Goal: Task Accomplishment & Management: Manage account settings

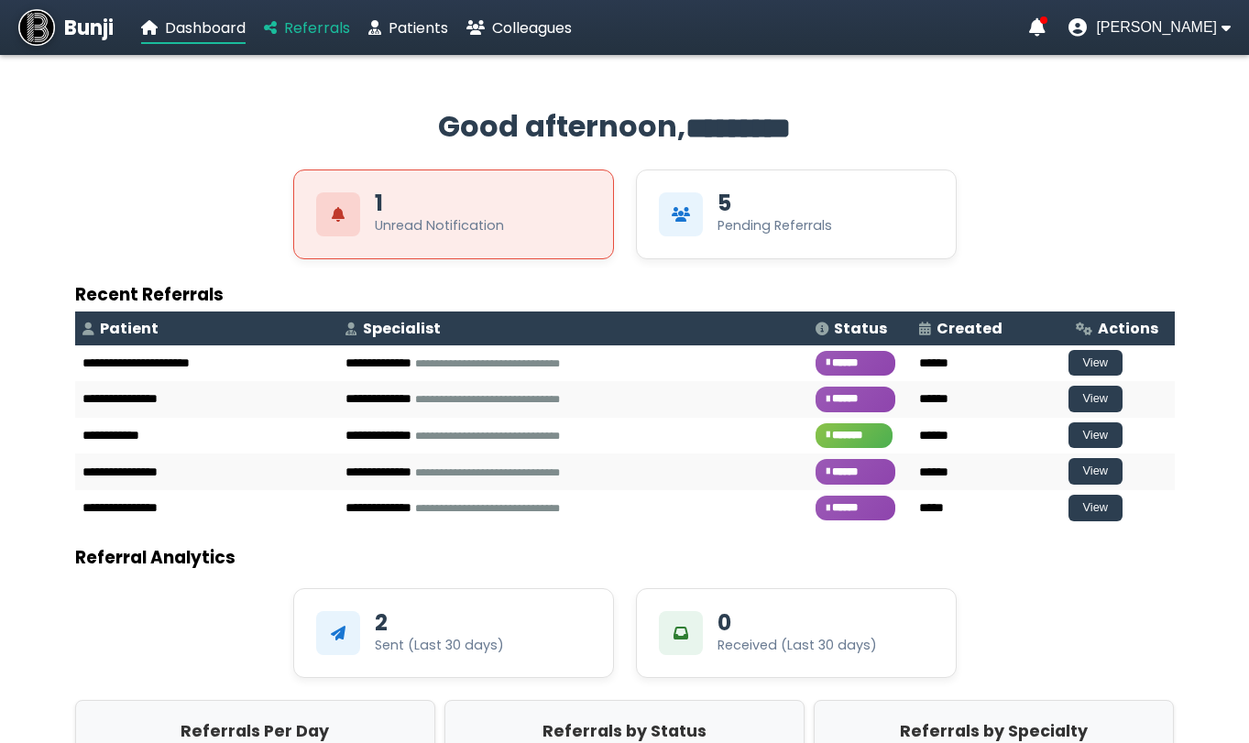
click at [330, 25] on span "Referrals" at bounding box center [317, 27] width 66 height 21
click at [1176, 33] on span "[PERSON_NAME]" at bounding box center [1156, 27] width 121 height 16
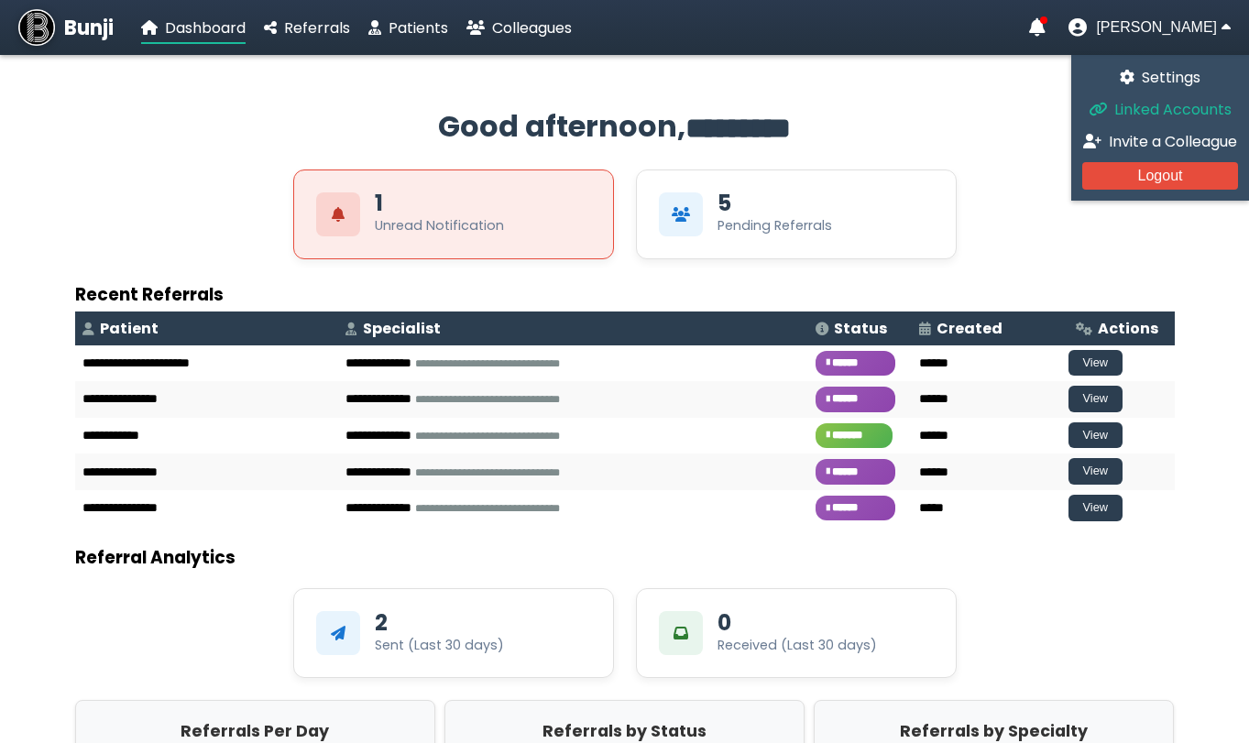
click at [1138, 115] on span "Linked Accounts" at bounding box center [1173, 109] width 117 height 21
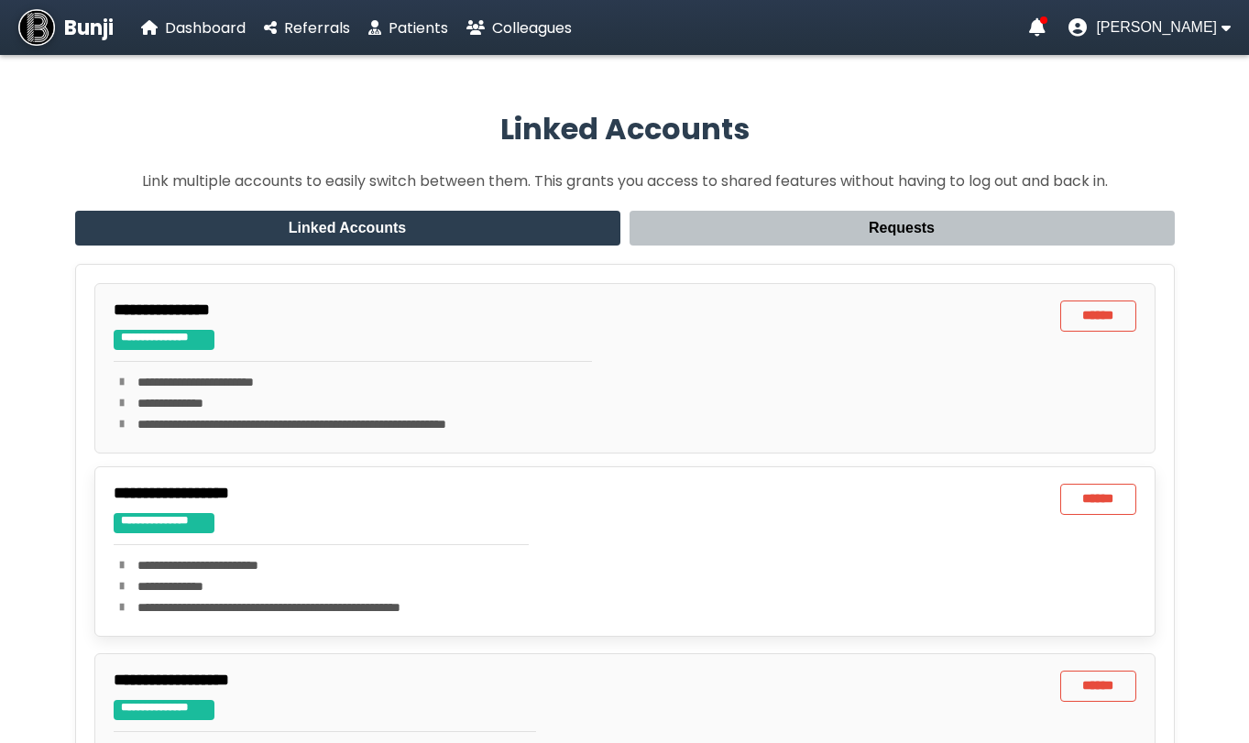
click at [291, 558] on p "**********" at bounding box center [321, 565] width 415 height 19
